Goal: Navigation & Orientation: Find specific page/section

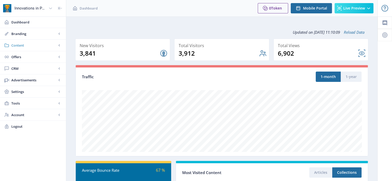
click at [28, 43] on span "Content" at bounding box center [33, 45] width 45 height 5
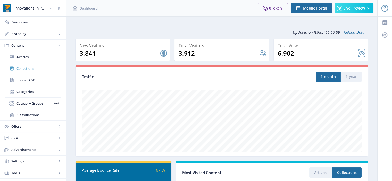
click at [39, 69] on span "Collections" at bounding box center [39, 68] width 44 height 5
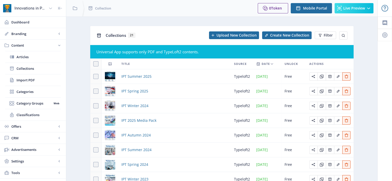
scroll to position [73, 0]
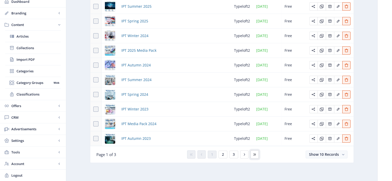
click at [256, 154] on icon at bounding box center [255, 155] width 4 height 4
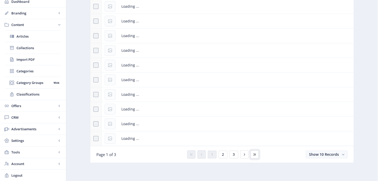
scroll to position [20, 0]
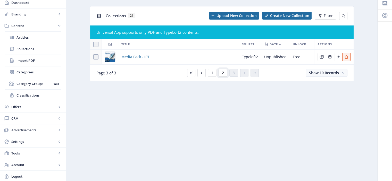
click at [224, 73] on span "2" at bounding box center [223, 73] width 2 height 4
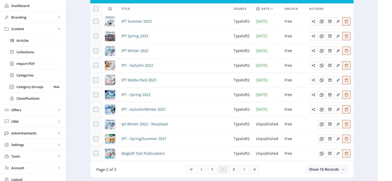
scroll to position [60, 0]
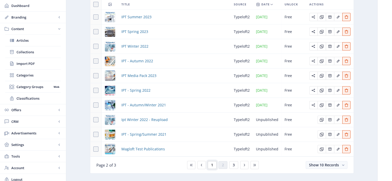
click at [211, 165] on span "1" at bounding box center [212, 165] width 2 height 4
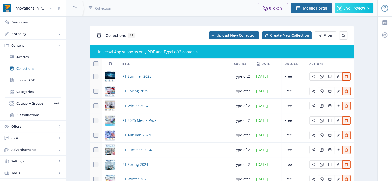
click at [381, 67] on div at bounding box center [385, 134] width 14 height 235
